Goal: Check status: Check status

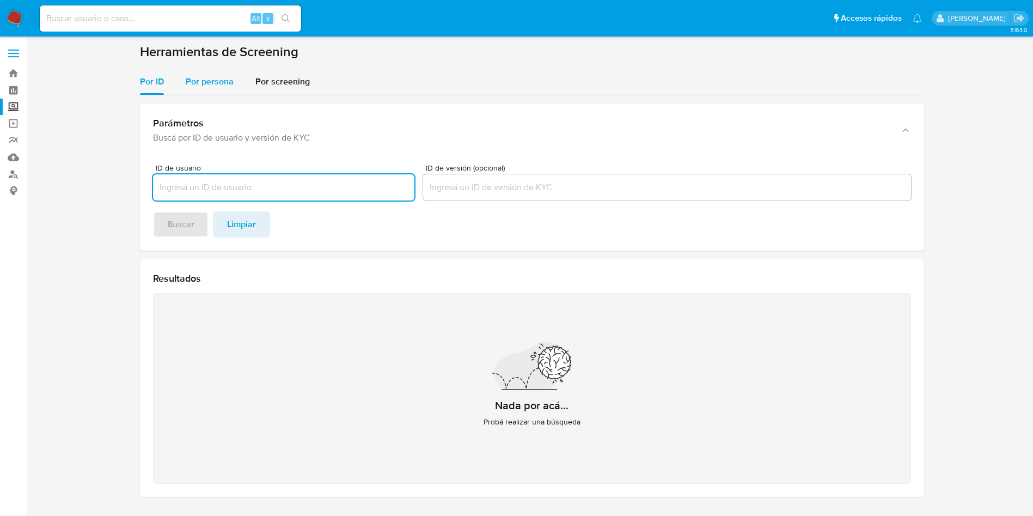
click at [224, 75] on span "Por persona" at bounding box center [210, 81] width 48 height 13
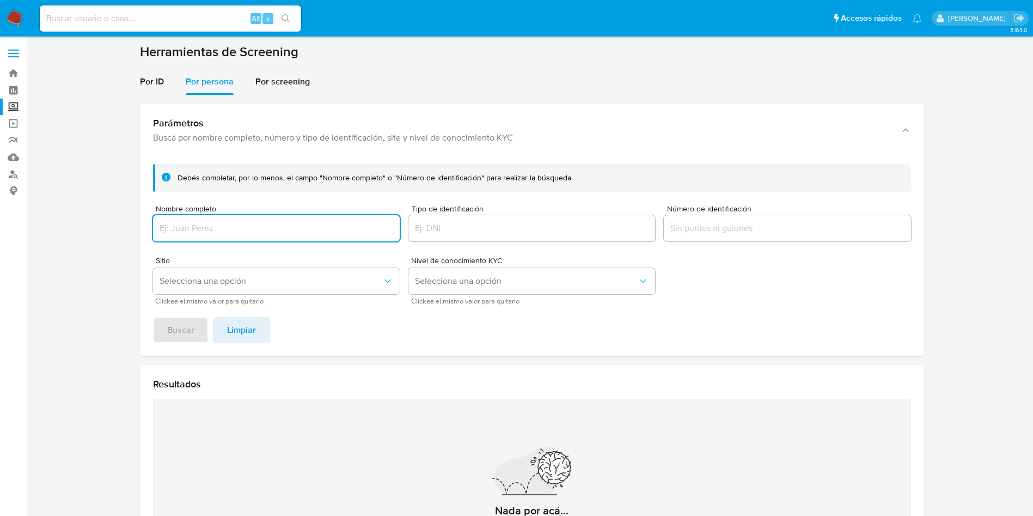
click at [278, 234] on input "Nombre completo" at bounding box center [276, 228] width 247 height 14
click at [153, 317] on button "Buscar" at bounding box center [181, 330] width 56 height 26
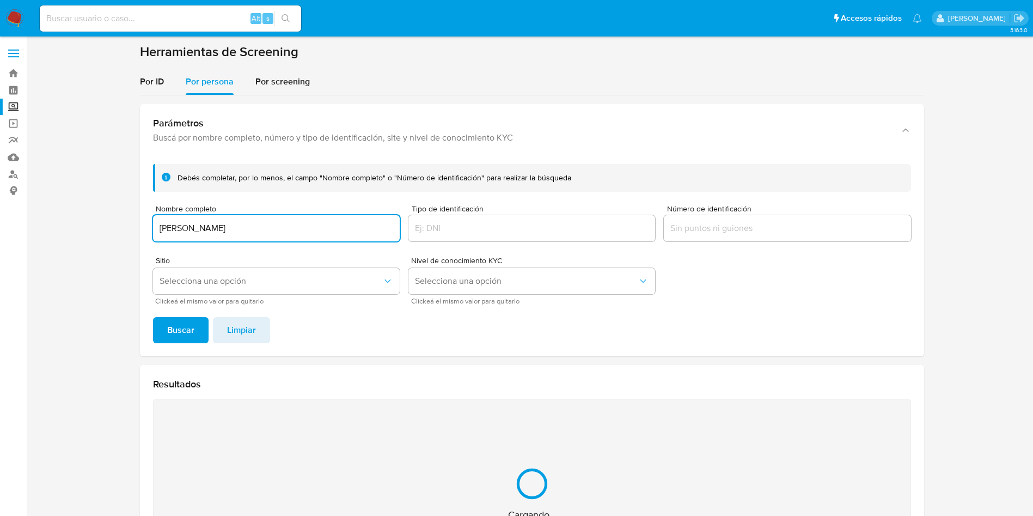
scroll to position [142, 0]
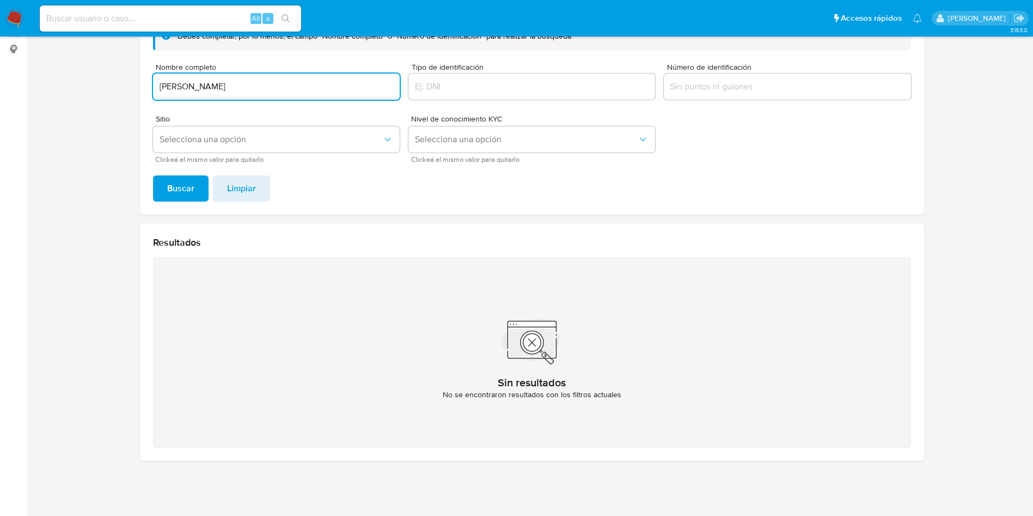
drag, startPoint x: 332, startPoint y: 88, endPoint x: 181, endPoint y: 59, distance: 154.2
click at [104, 72] on section at bounding box center [531, 186] width 985 height 568
paste input "MARTHA PARRA PEREZ"
type input "MARTHA PARRA PEREZ"
click at [185, 183] on span "Buscar" at bounding box center [180, 188] width 27 height 24
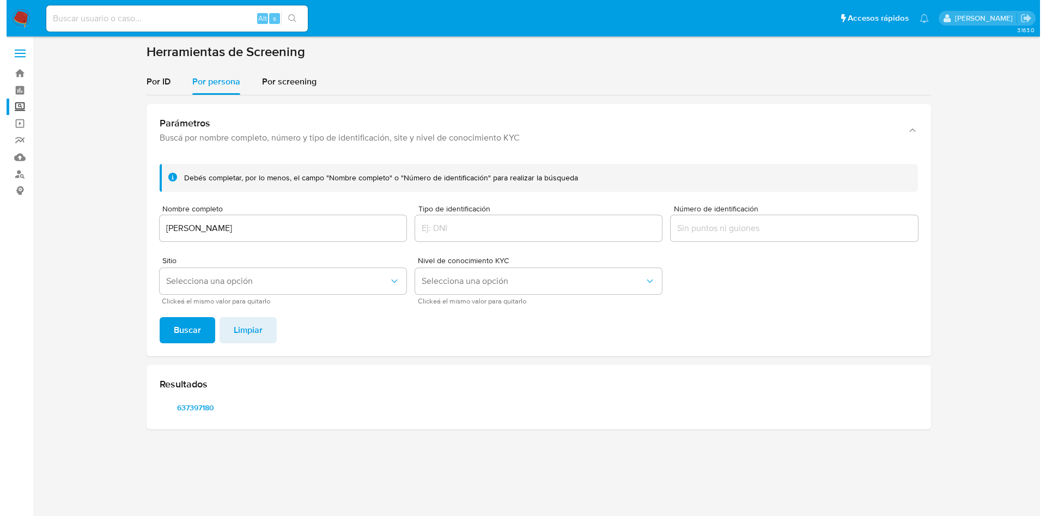
scroll to position [0, 0]
click at [205, 403] on span "637397180" at bounding box center [195, 407] width 57 height 15
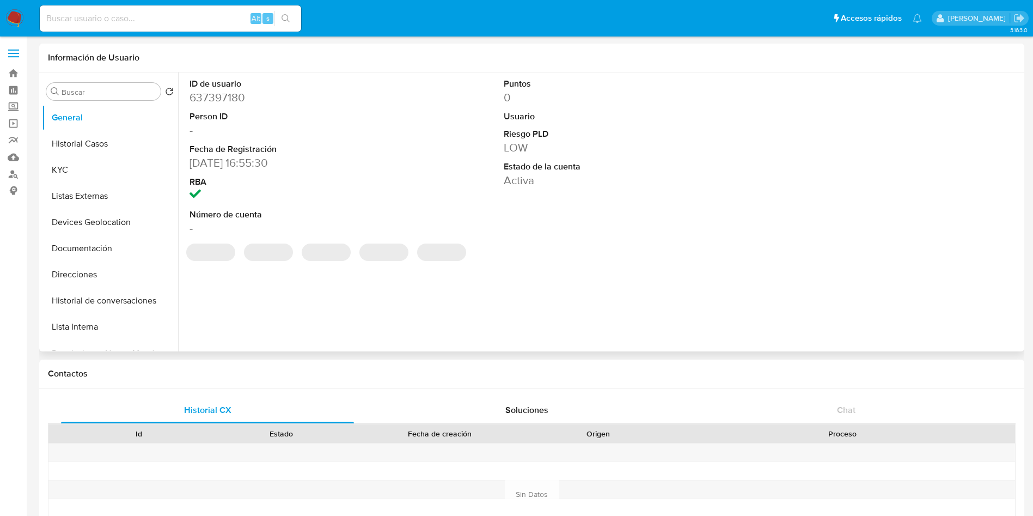
select select "10"
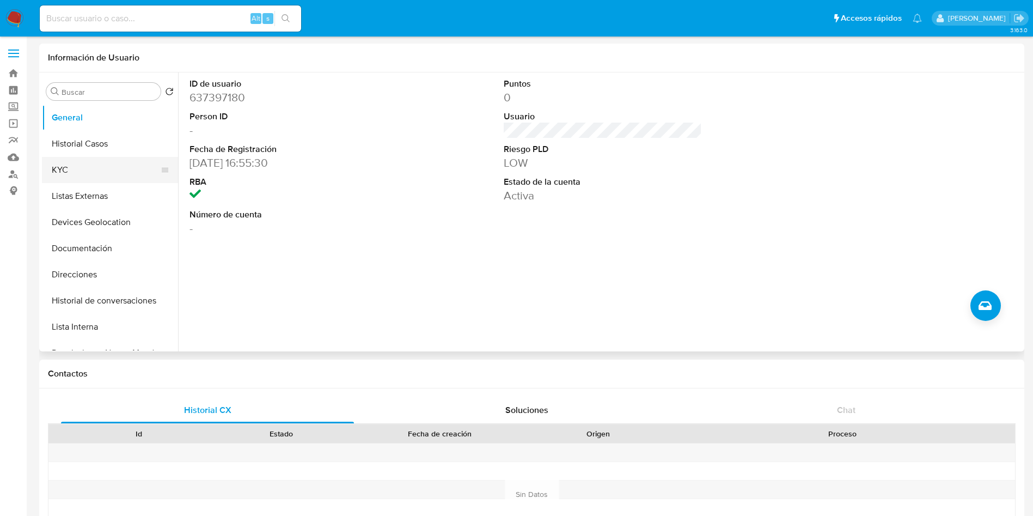
click at [98, 169] on button "KYC" at bounding box center [105, 170] width 127 height 26
